Goal: Information Seeking & Learning: Check status

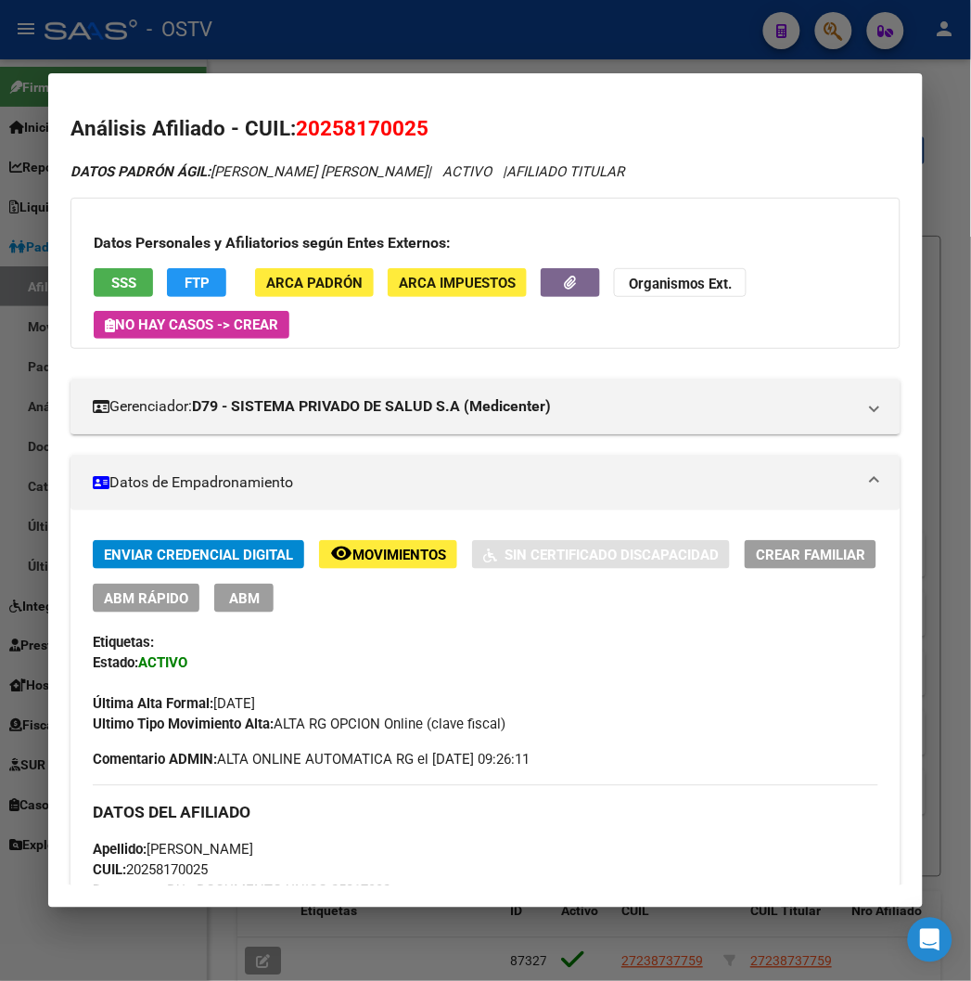
scroll to position [103, 0]
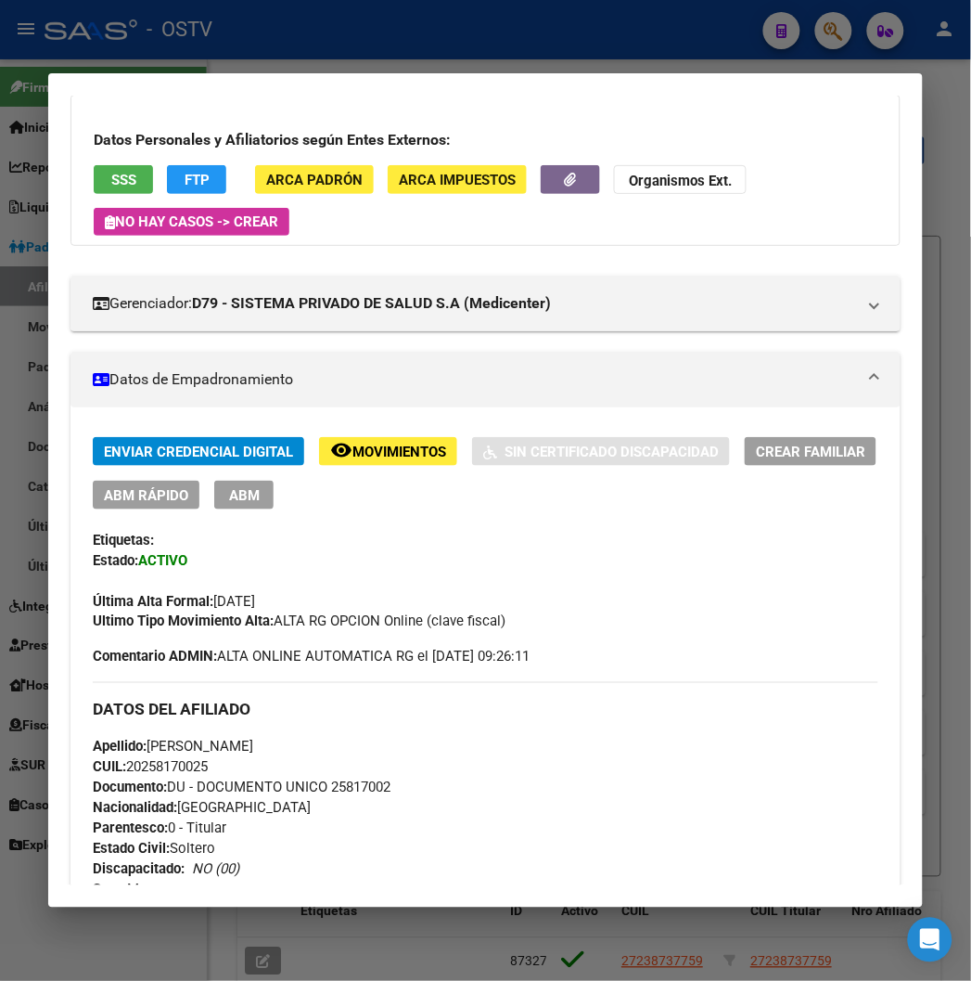
click at [267, 35] on div at bounding box center [485, 490] width 971 height 981
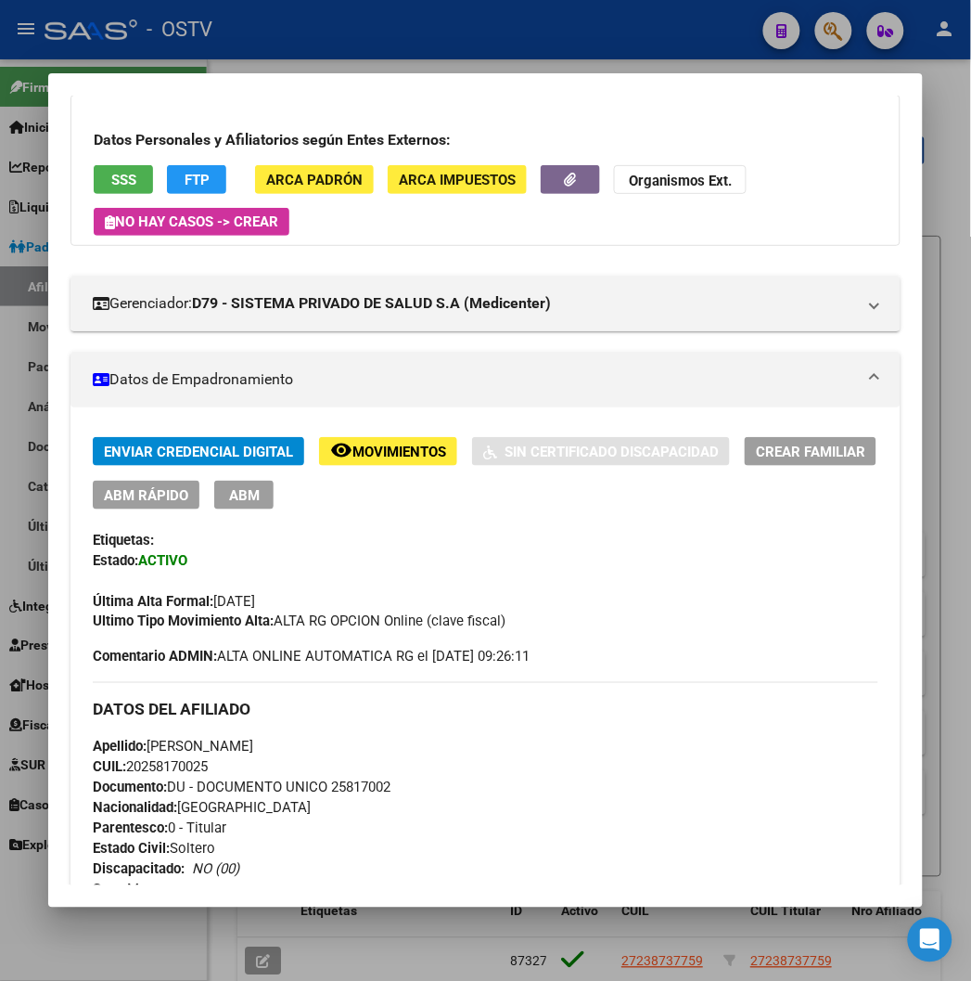
click at [267, 35] on div at bounding box center [485, 490] width 971 height 981
click at [267, 35] on div "- OSTV" at bounding box center [397, 29] width 704 height 41
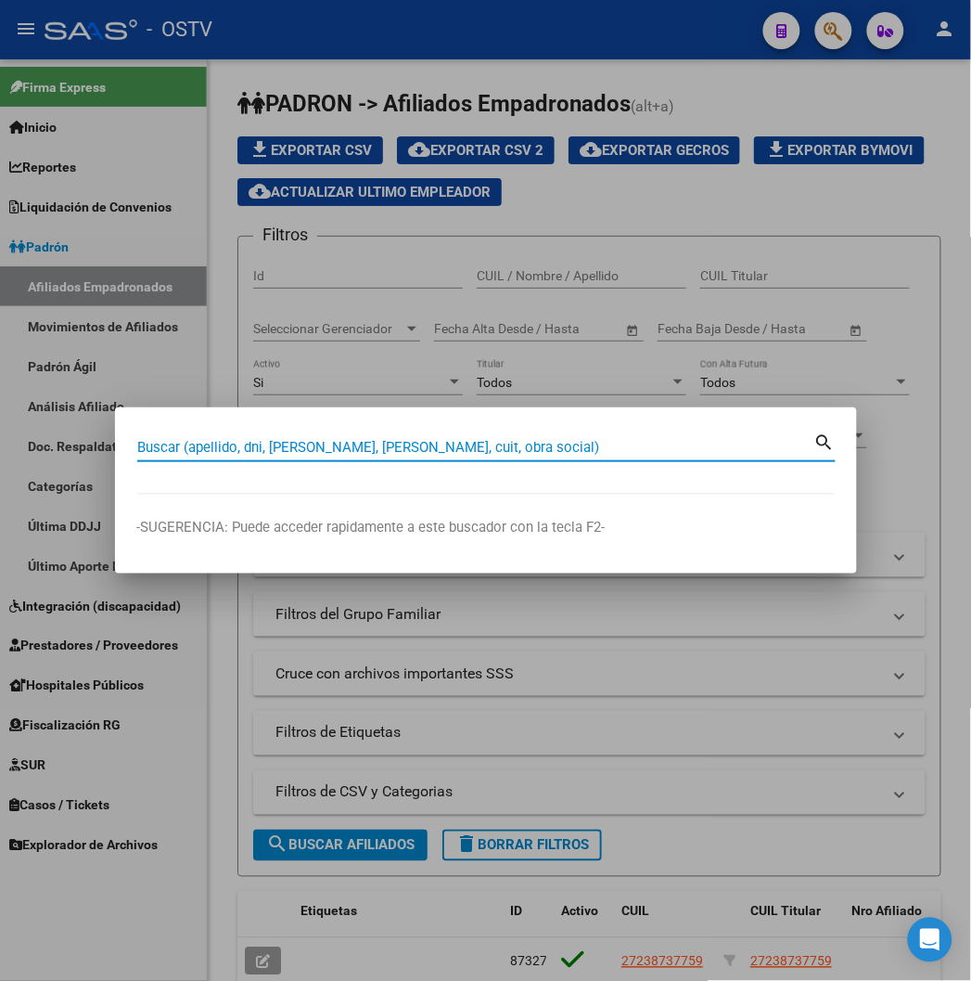
paste input "27227991114"
type input "27227991114"
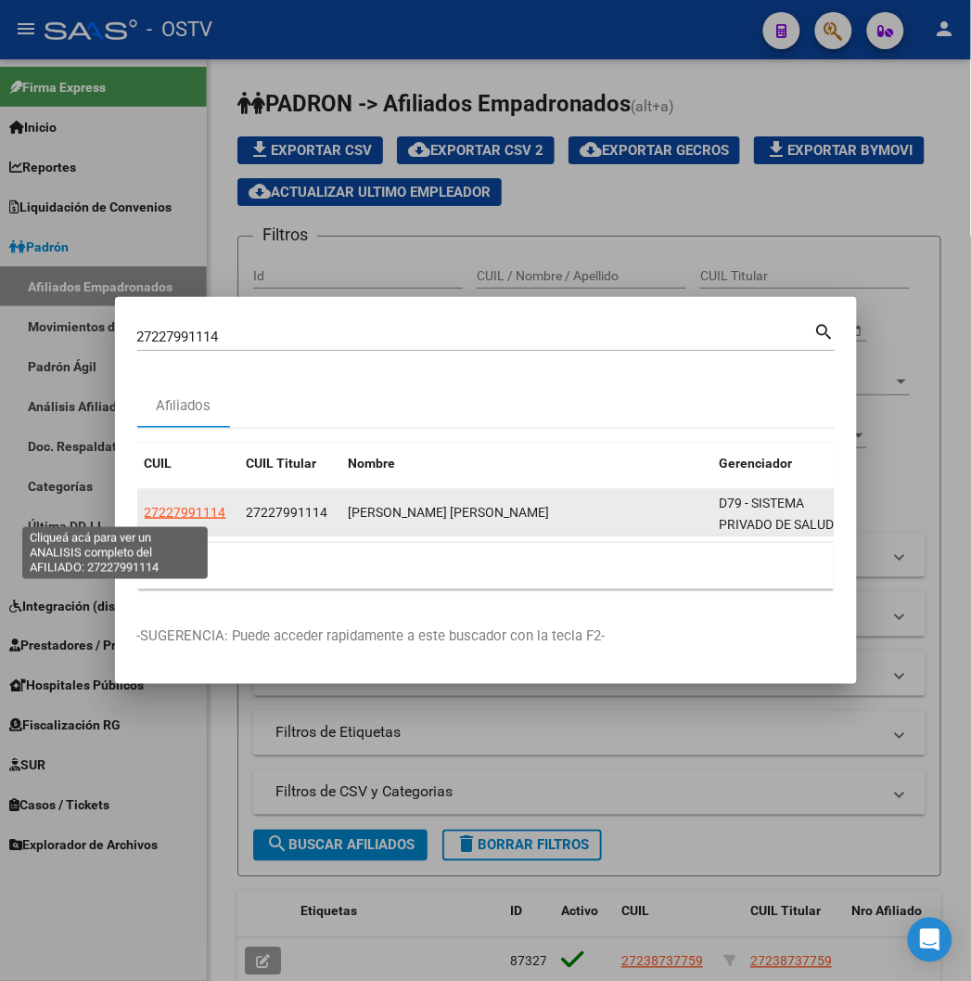
click at [145, 518] on span "27227991114" at bounding box center [186, 512] width 82 height 15
type textarea "27227991114"
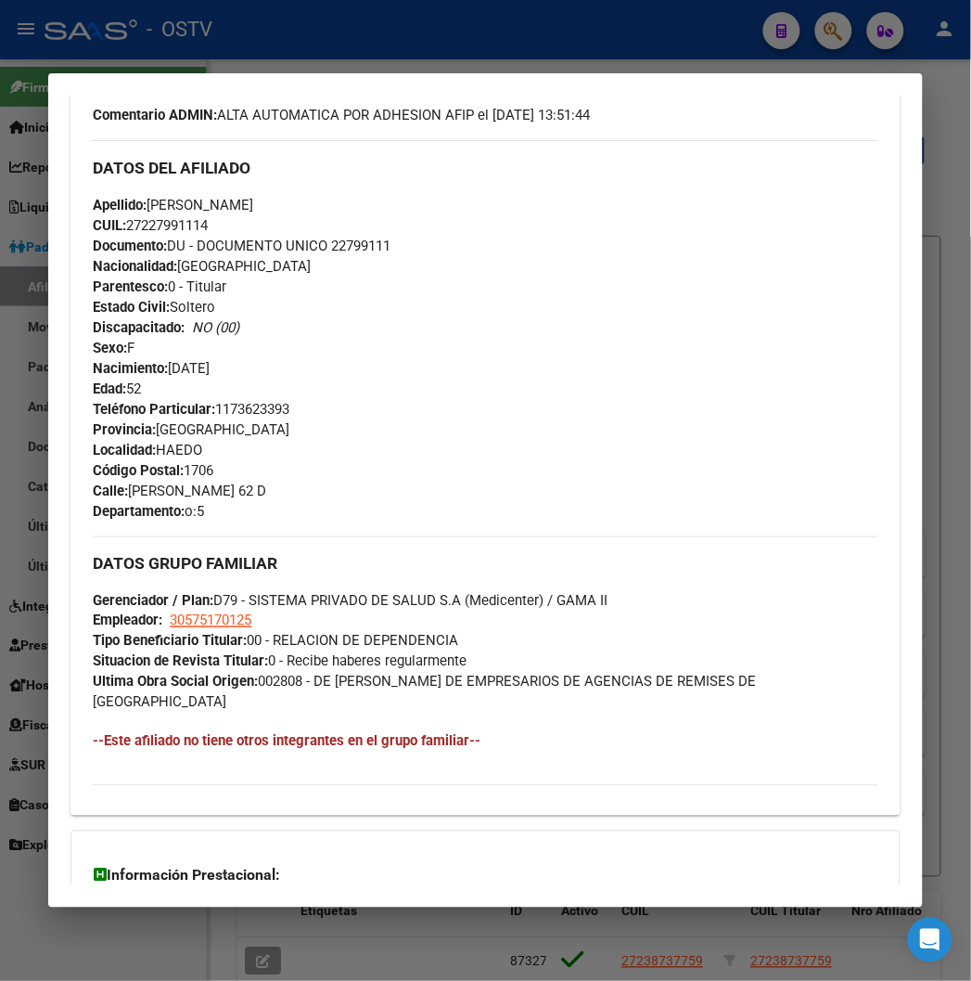
scroll to position [824, 0]
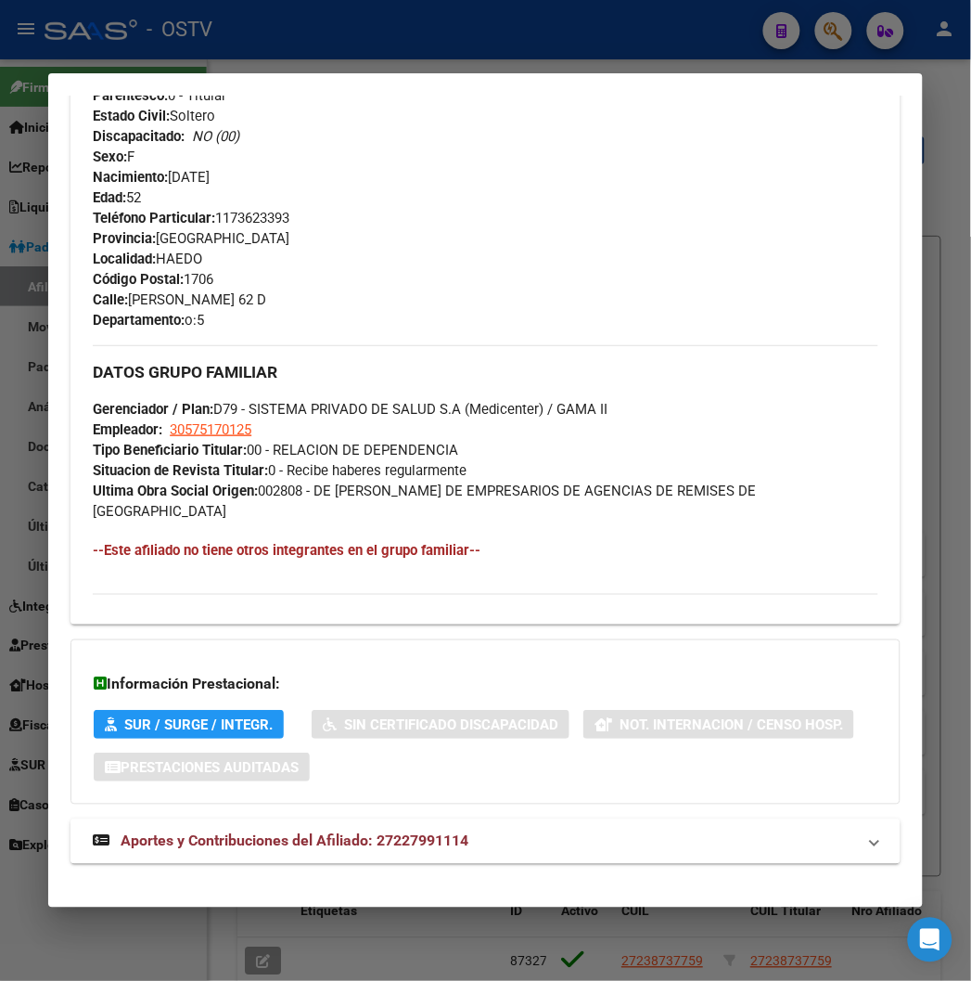
click at [320, 830] on strong "Aportes y Contribuciones del Afiliado: 27227991114" at bounding box center [281, 841] width 376 height 22
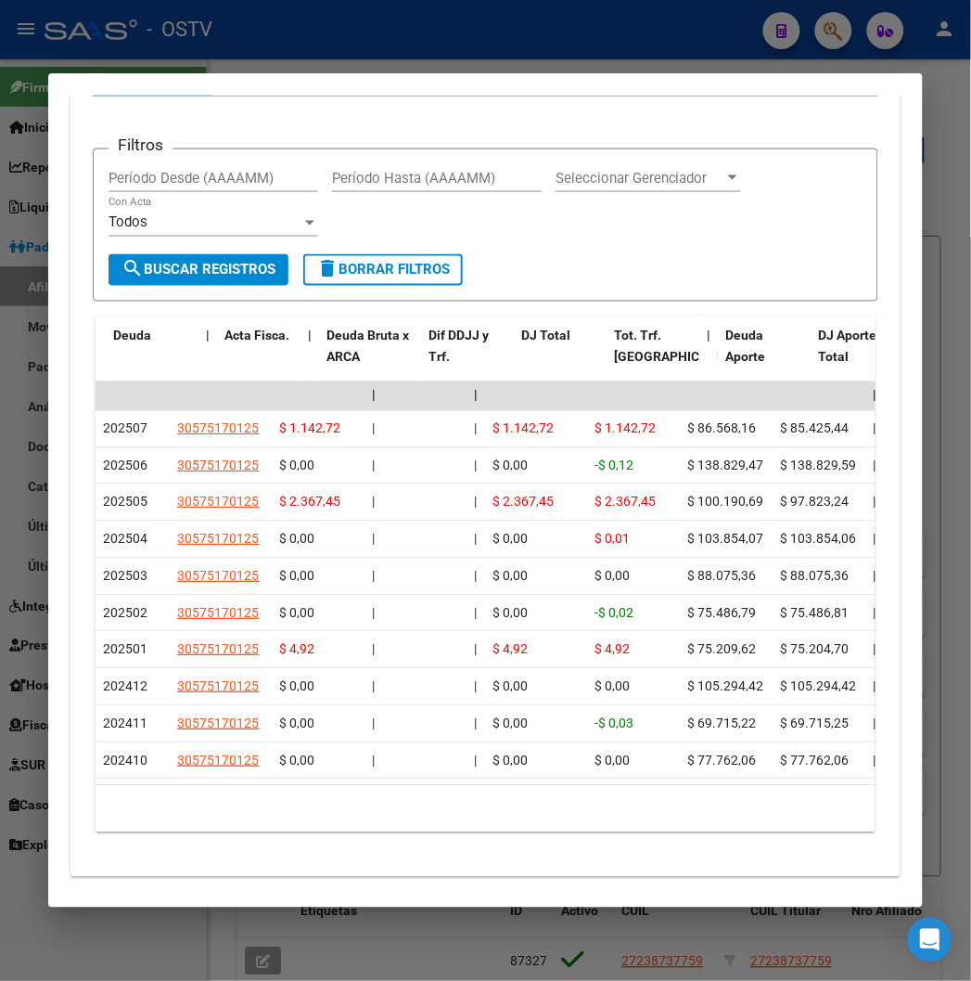
scroll to position [0, 316]
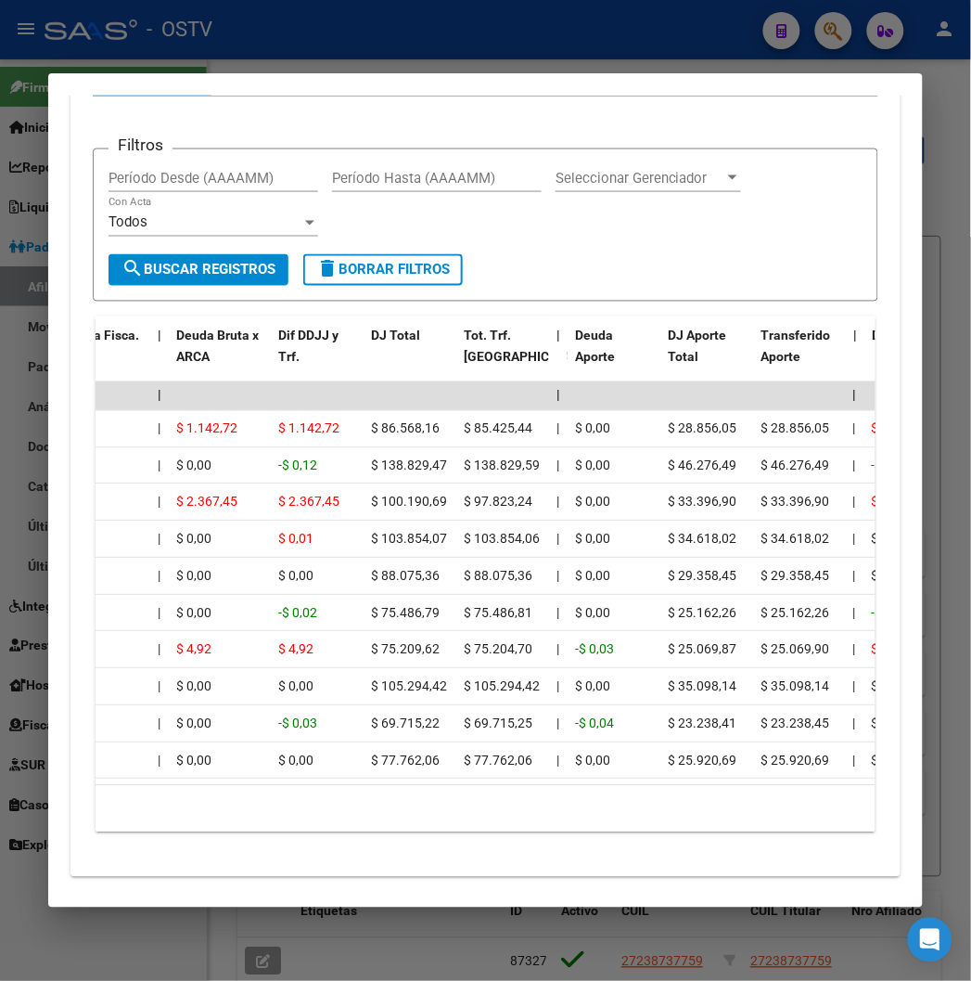
click at [388, 40] on div at bounding box center [485, 490] width 971 height 981
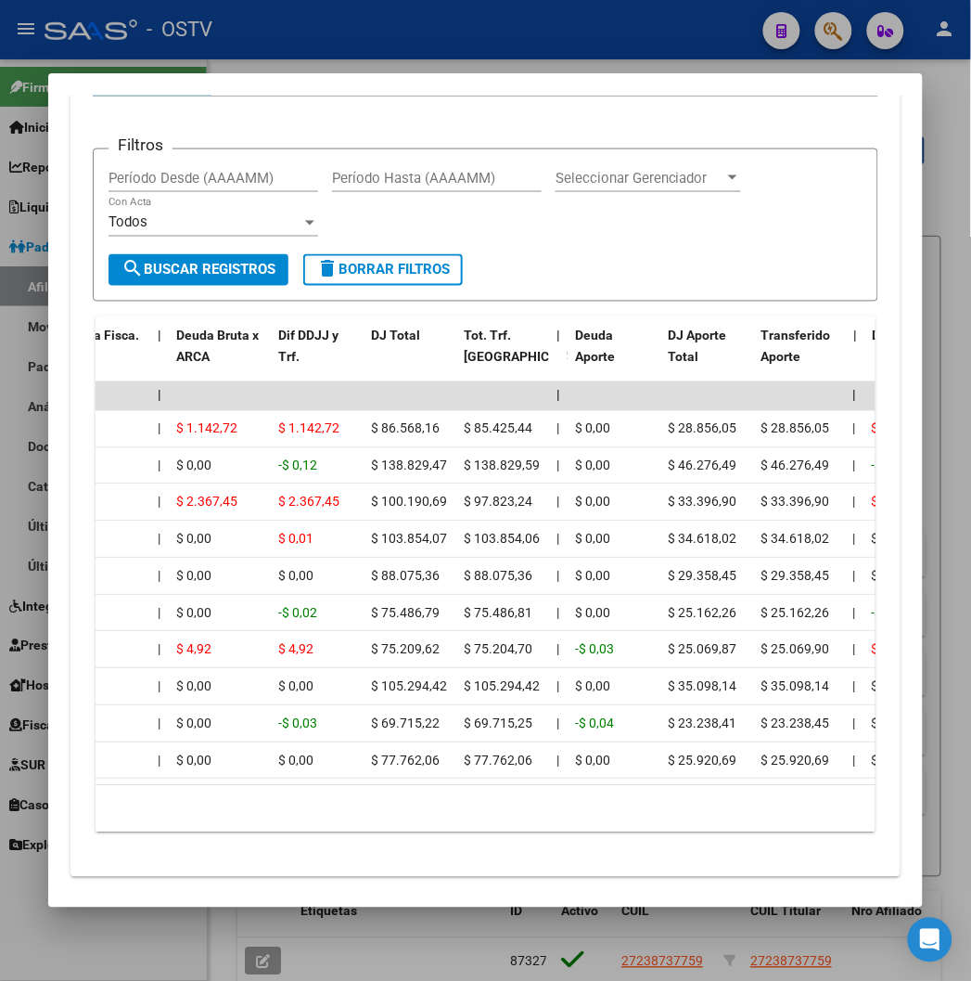
click at [388, 40] on div at bounding box center [485, 490] width 971 height 981
click at [388, 40] on div "- OSTV" at bounding box center [397, 29] width 704 height 41
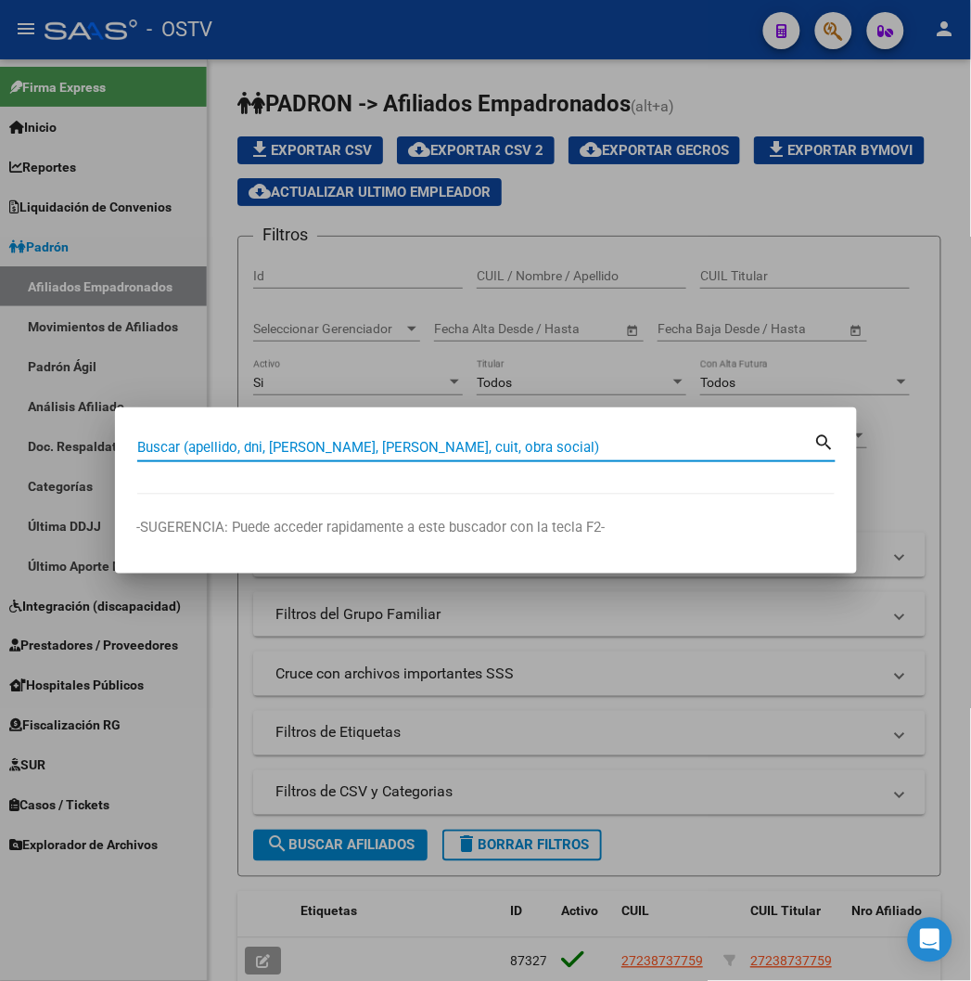
paste input "20412014066"
type input "20412014066"
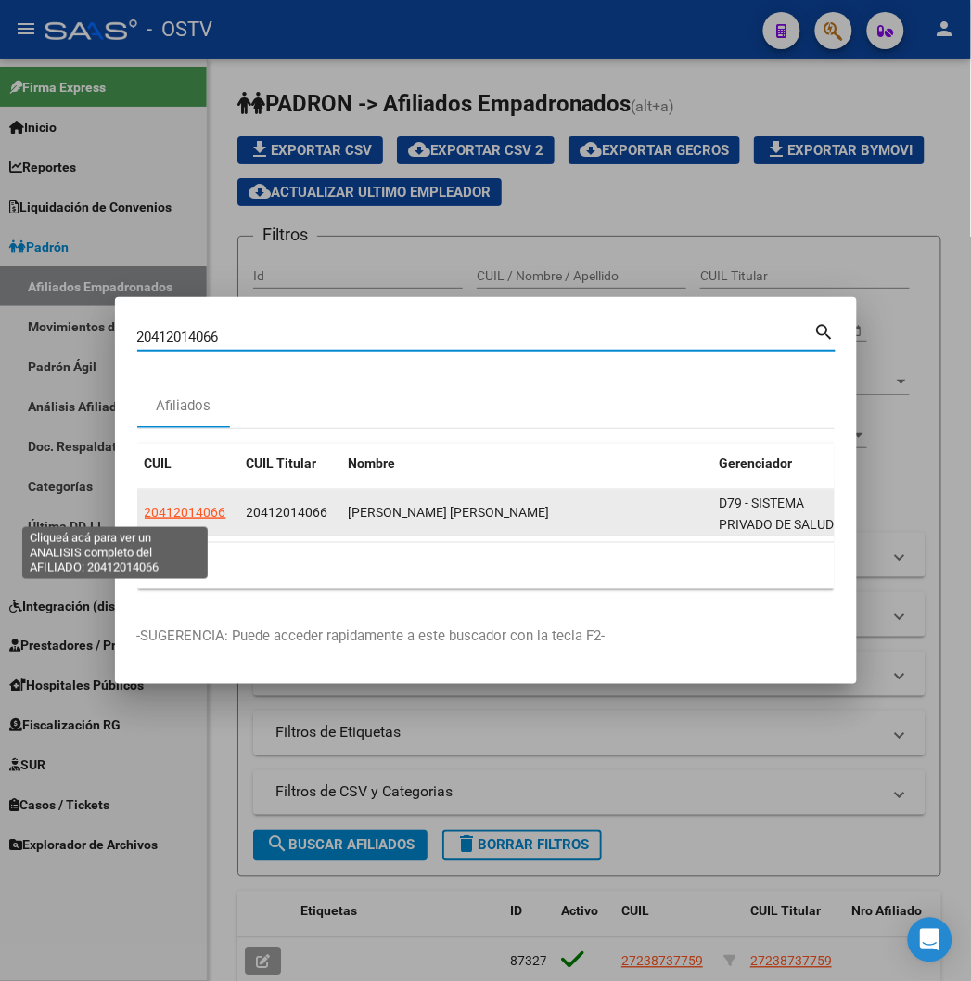
click at [145, 510] on span "20412014066" at bounding box center [186, 512] width 82 height 15
type textarea "20412014066"
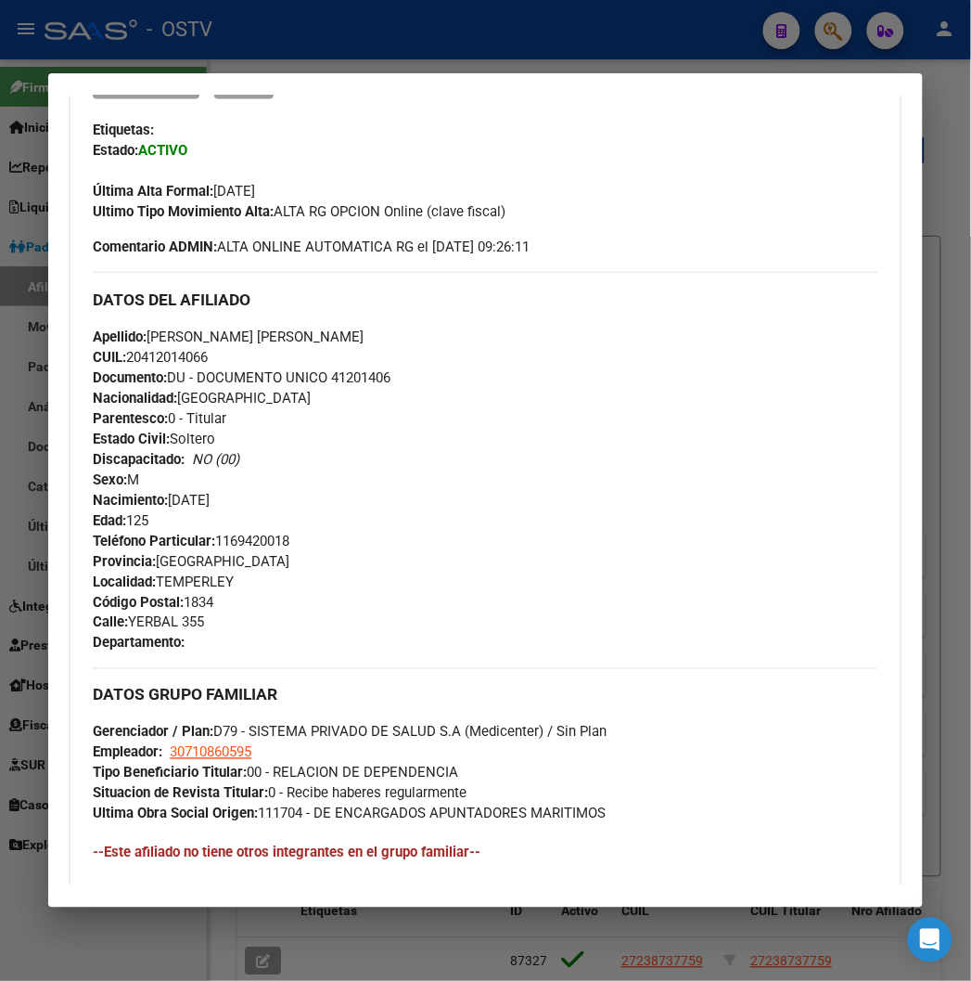
scroll to position [515, 0]
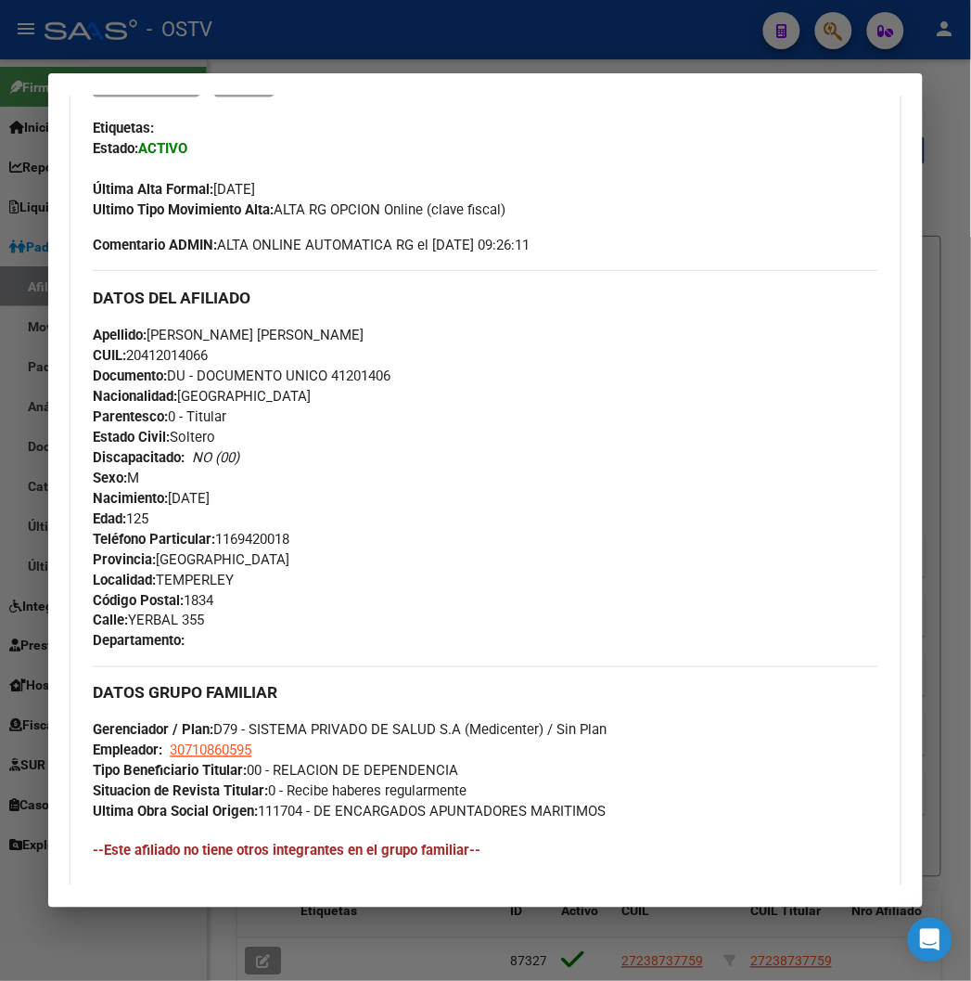
click at [290, 58] on div at bounding box center [485, 490] width 971 height 981
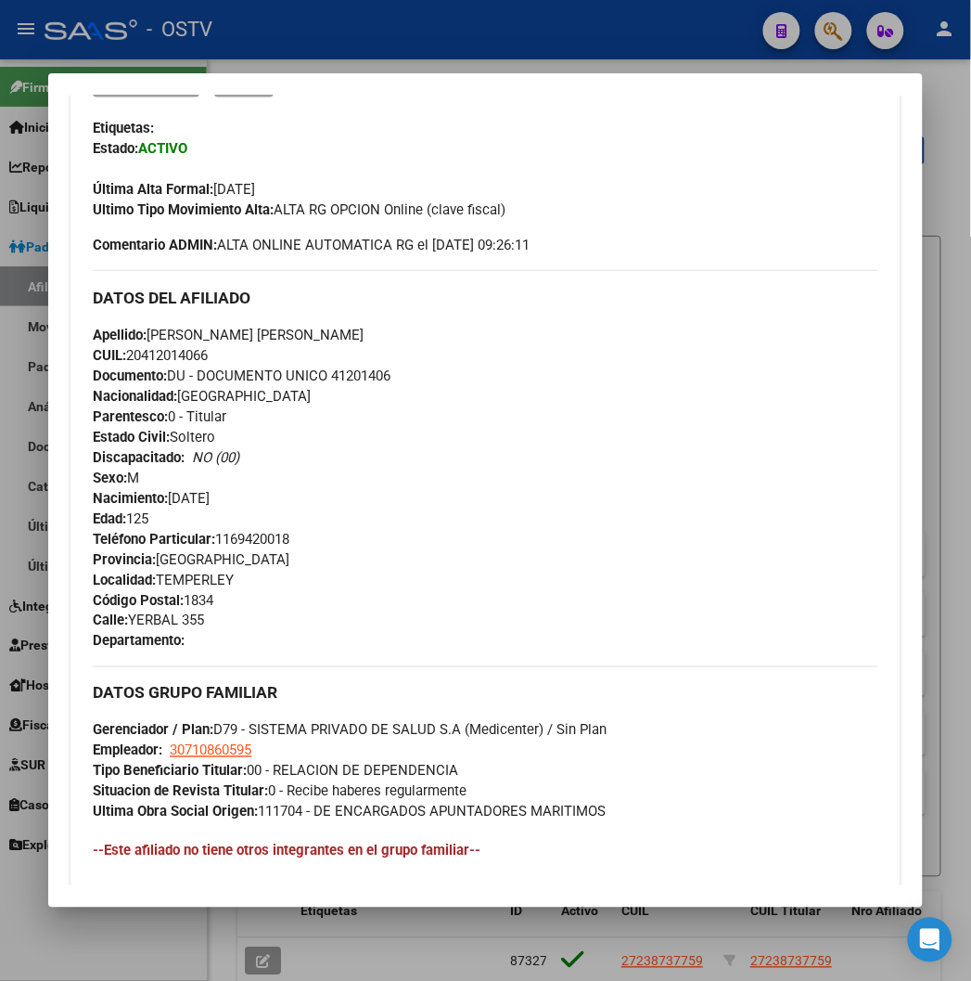
click at [290, 58] on div at bounding box center [485, 490] width 971 height 981
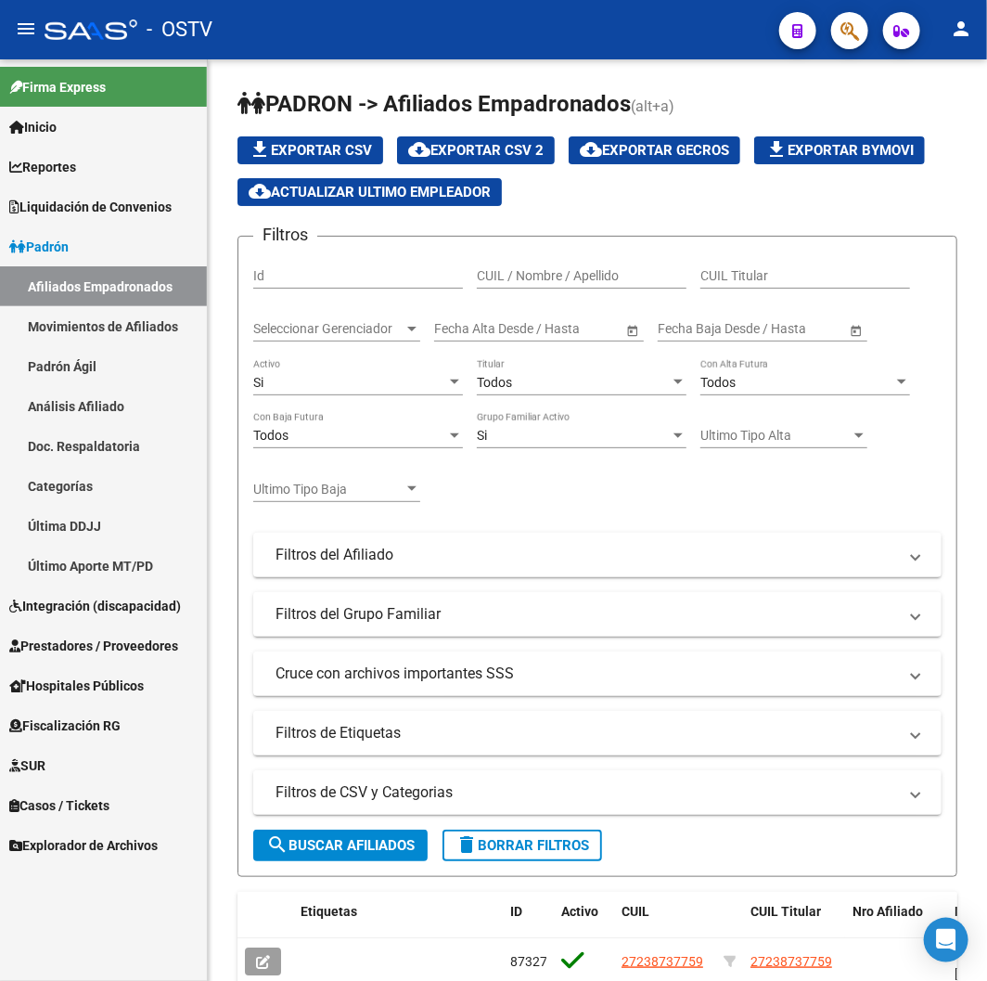
click at [302, 50] on mat-toolbar "menu - OSTV person" at bounding box center [493, 29] width 987 height 59
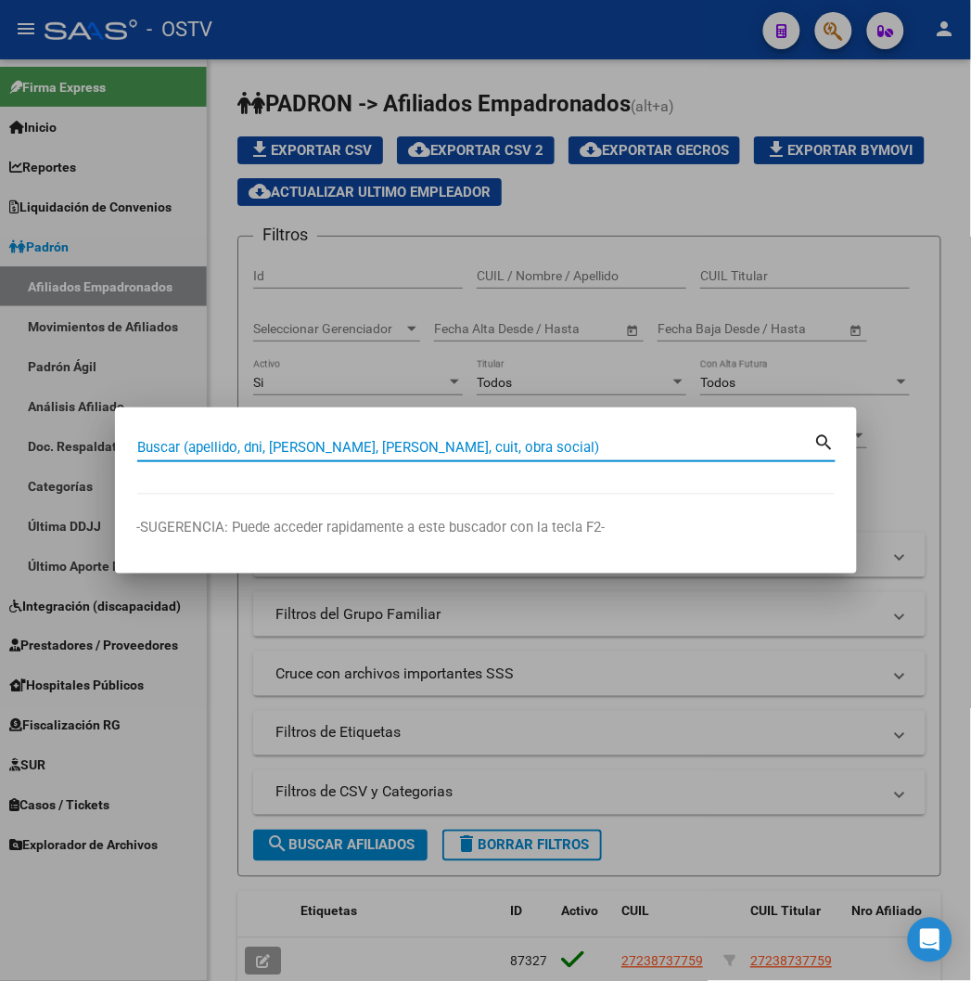
paste input "21092589"
type input "21092589"
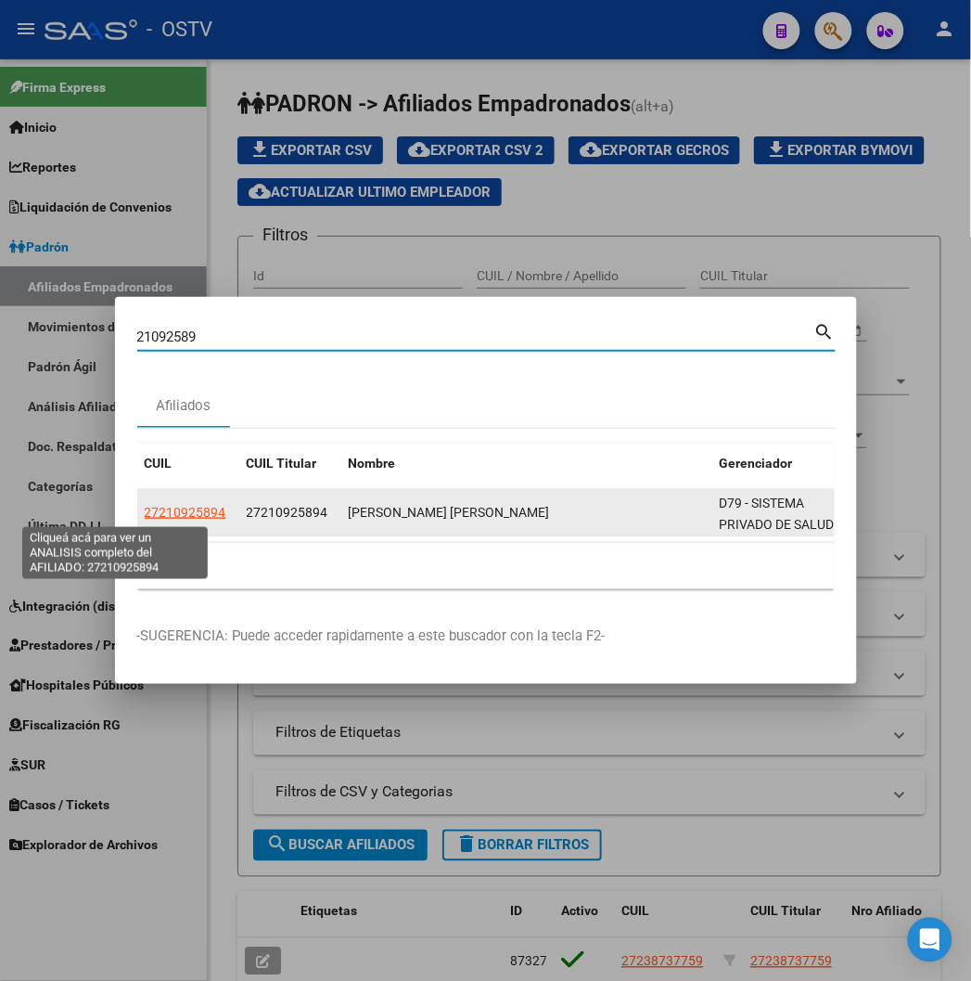
click at [145, 520] on span "27210925894" at bounding box center [186, 512] width 82 height 15
type textarea "27210925894"
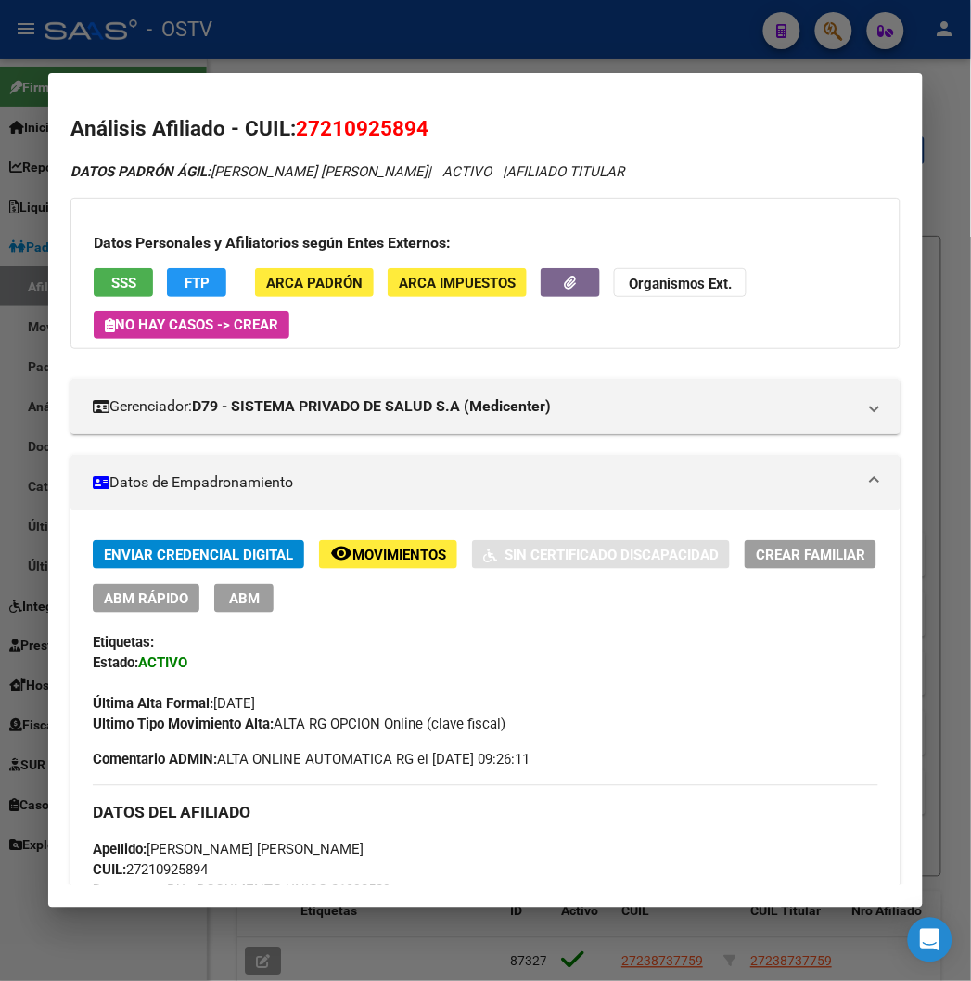
click at [413, 32] on div at bounding box center [485, 490] width 971 height 981
